Goal: Task Accomplishment & Management: Manage account settings

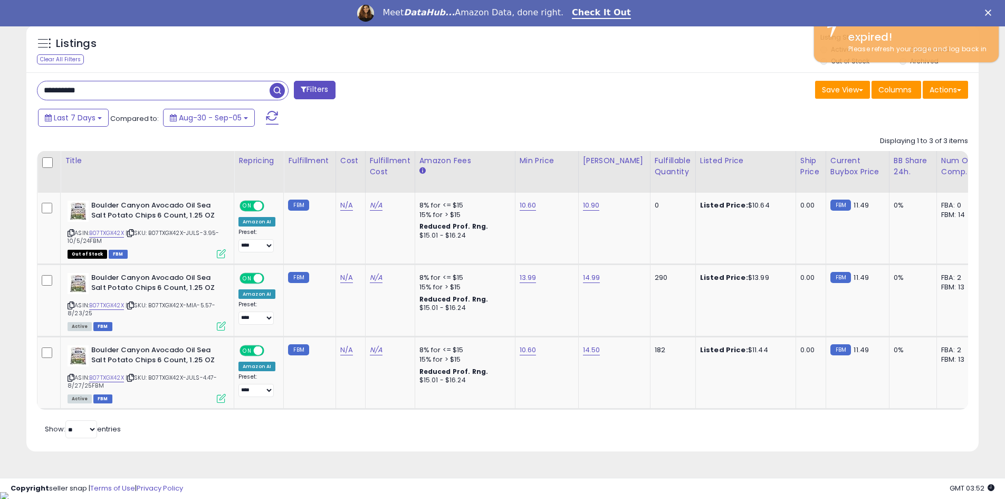
scroll to position [216, 552]
